Goal: Information Seeking & Learning: Check status

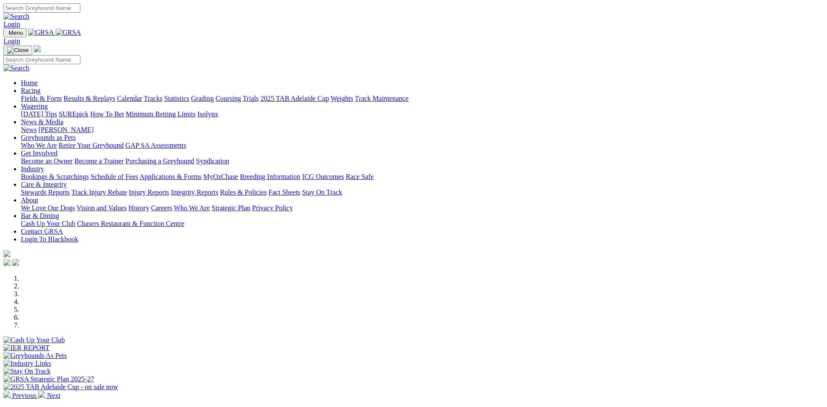
scroll to position [183, 0]
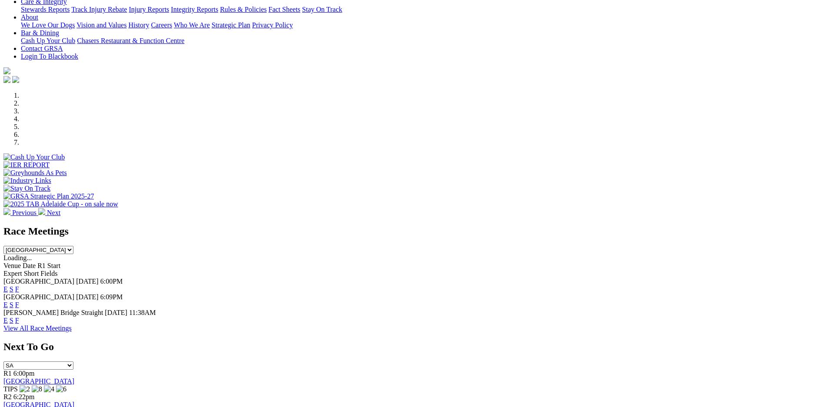
click at [19, 301] on link "F" at bounding box center [17, 304] width 4 height 7
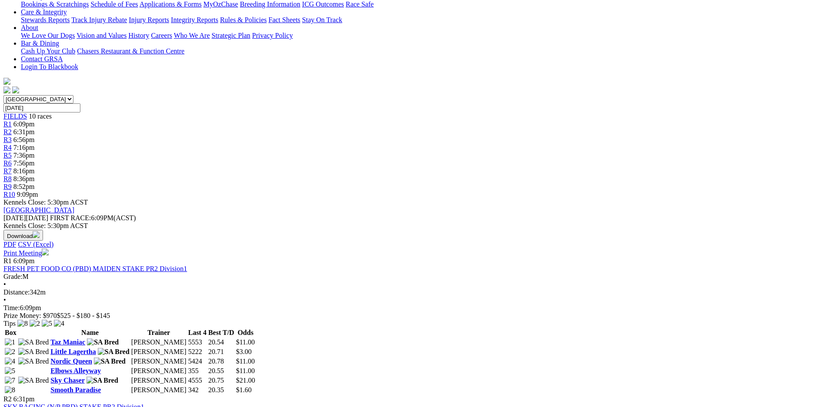
scroll to position [183, 0]
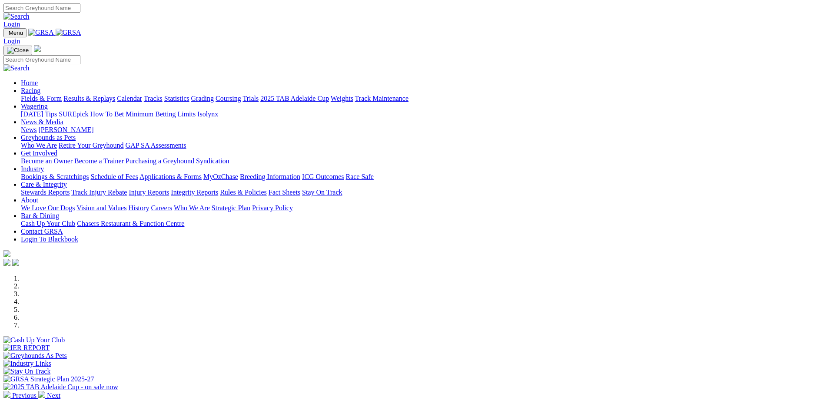
scroll to position [183, 0]
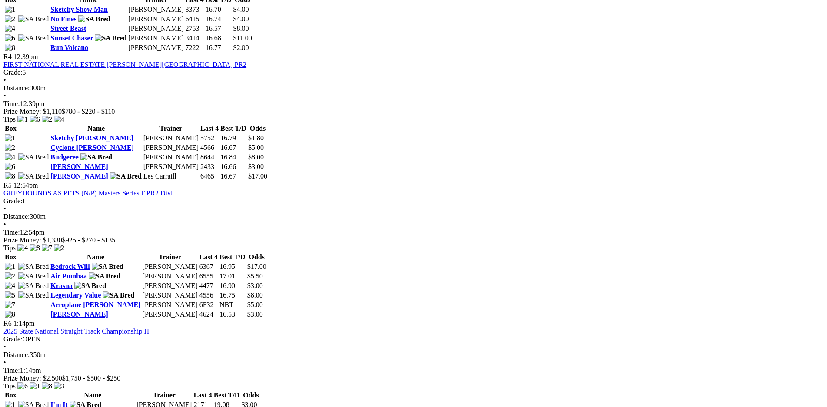
scroll to position [794, 0]
